Goal: Information Seeking & Learning: Compare options

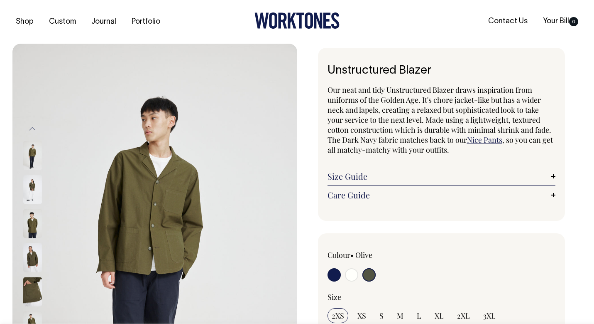
select select "Olive"
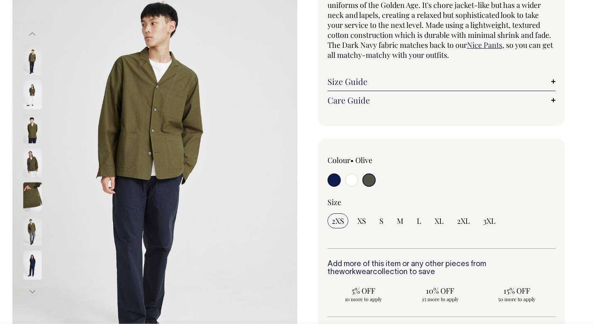
click at [356, 81] on link "Size Guide" at bounding box center [442, 81] width 228 height 10
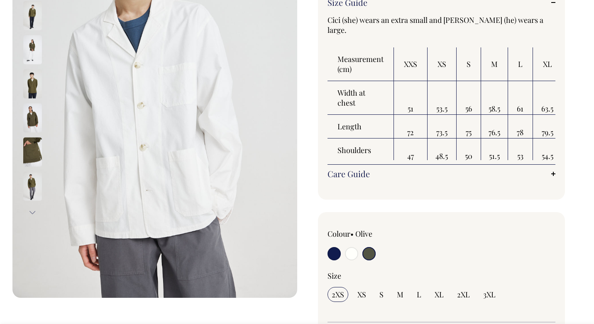
scroll to position [174, 0]
click at [32, 85] on img at bounding box center [32, 83] width 19 height 29
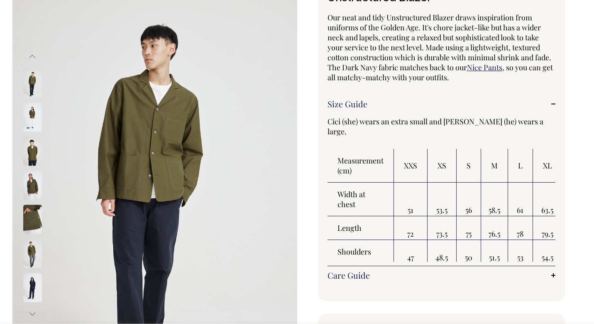
scroll to position [72, 0]
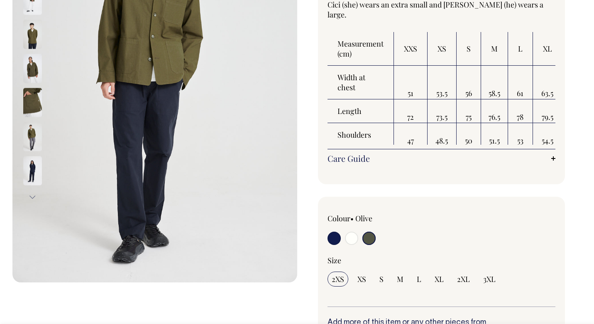
click at [336, 235] on input "radio" at bounding box center [334, 237] width 13 height 13
radio input "true"
select select "Dark Navy"
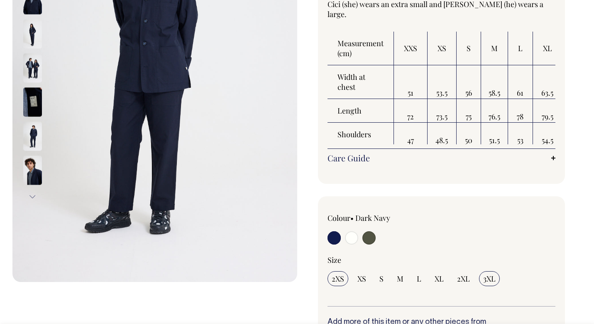
click at [491, 275] on span "3XL" at bounding box center [490, 278] width 12 height 10
click at [491, 275] on input "3XL" at bounding box center [489, 278] width 21 height 15
radio input "true"
select select "3XL"
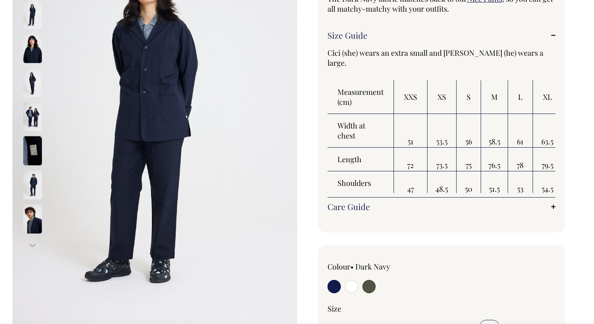
scroll to position [140, 0]
click at [557, 36] on div "Unstructured Blazer Our neat and tidy Unstructured Blazer draws inspiration fro…" at bounding box center [442, 70] width 248 height 325
click at [553, 35] on link "Size Guide" at bounding box center [442, 36] width 228 height 10
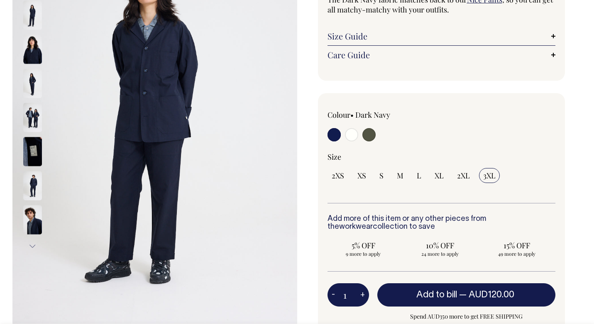
click at [553, 35] on link "Size Guide" at bounding box center [442, 36] width 228 height 10
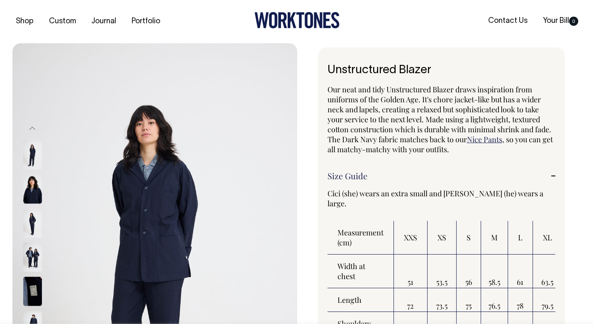
scroll to position [0, 0]
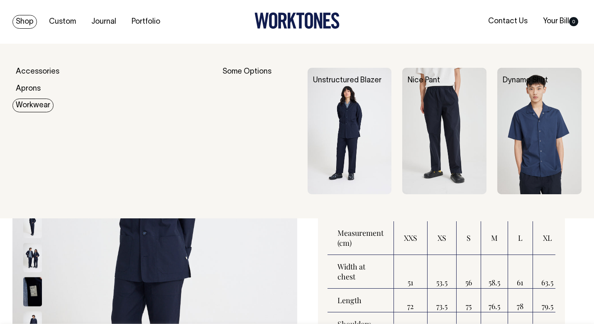
click at [33, 107] on link "Workwear" at bounding box center [32, 105] width 41 height 14
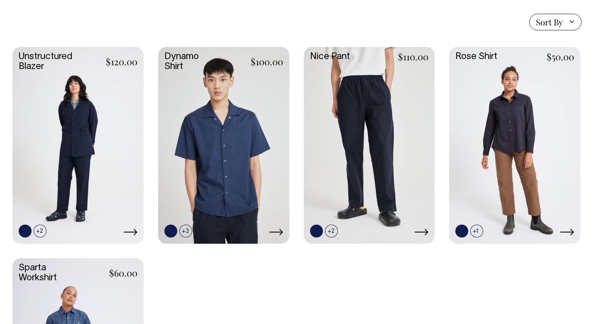
scroll to position [230, 0]
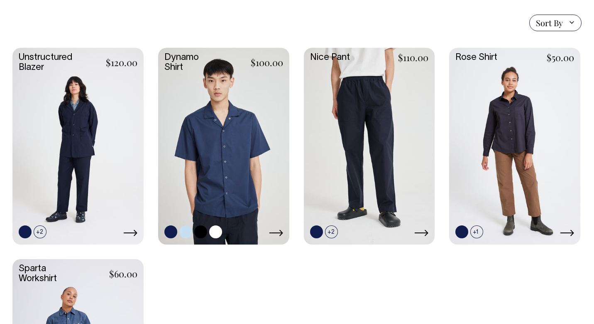
click at [247, 150] on link at bounding box center [223, 145] width 131 height 195
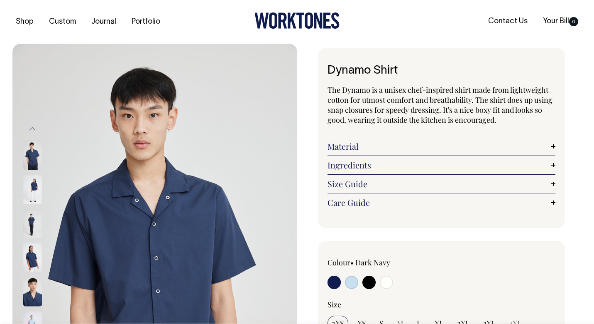
click at [408, 181] on link "Size Guide" at bounding box center [442, 184] width 228 height 10
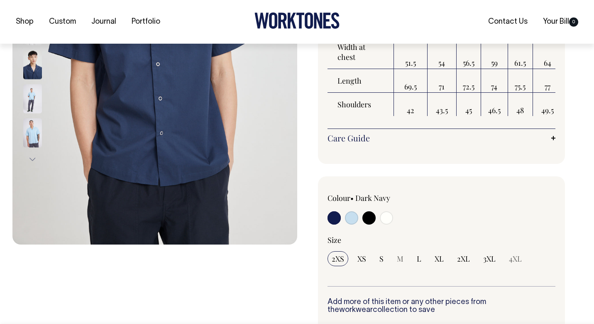
click at [372, 221] on input "radio" at bounding box center [369, 217] width 13 height 13
radio input "true"
select select "Black"
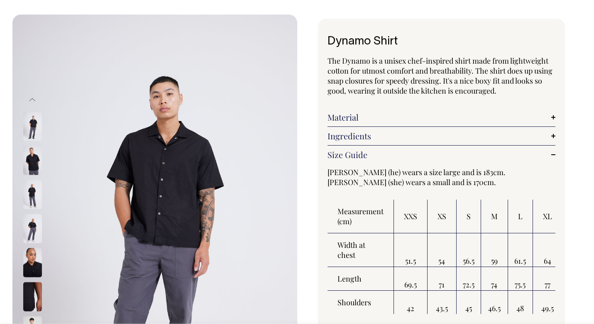
scroll to position [29, 0]
click at [480, 210] on th "S" at bounding box center [469, 217] width 25 height 34
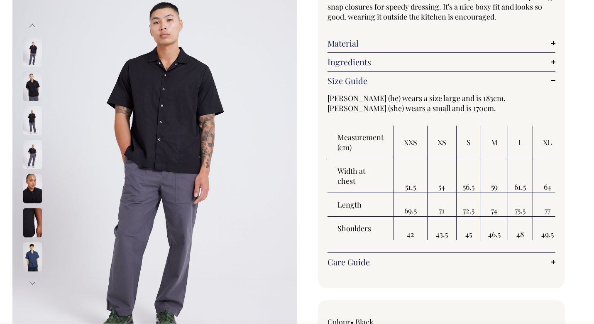
click at [480, 210] on td "72.5" at bounding box center [469, 205] width 25 height 24
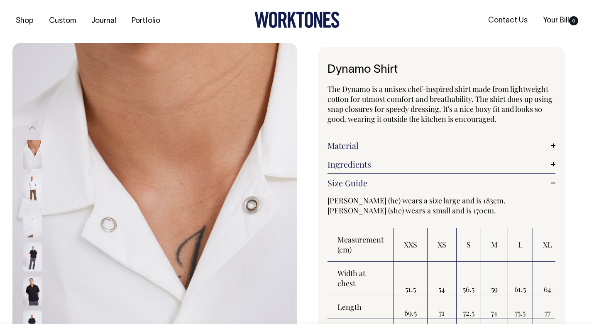
scroll to position [0, 0]
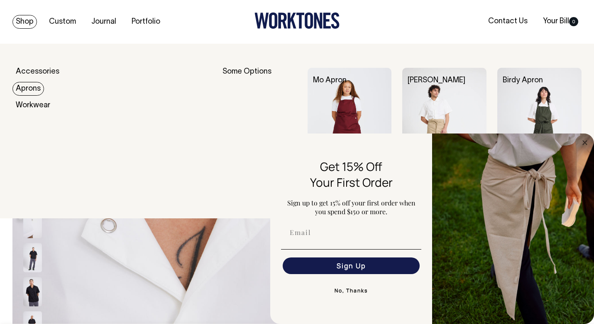
click at [36, 88] on link "Aprons" at bounding box center [28, 89] width 32 height 14
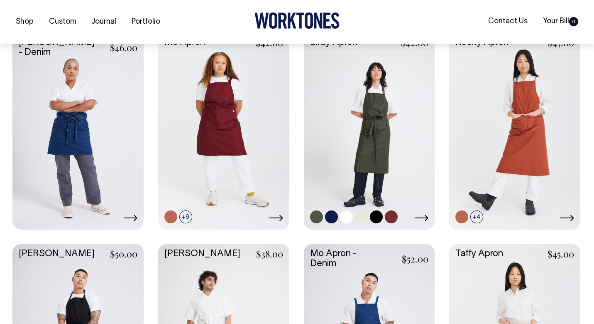
scroll to position [223, 0]
click at [359, 153] on link at bounding box center [369, 129] width 131 height 195
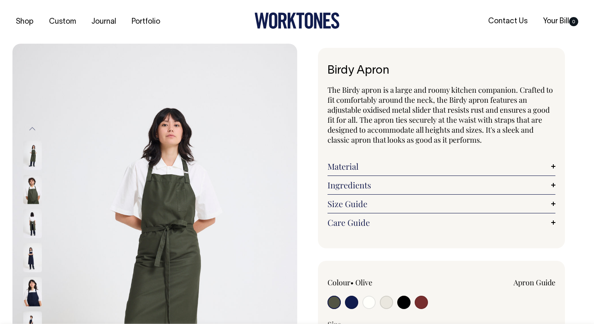
click at [371, 197] on div "Size Guide Size Guide Measurement cm Bib Width 26 Length at centre front 99 Wid…" at bounding box center [442, 203] width 228 height 19
click at [353, 204] on link "Size Guide" at bounding box center [442, 204] width 228 height 10
